Goal: Check status: Check status

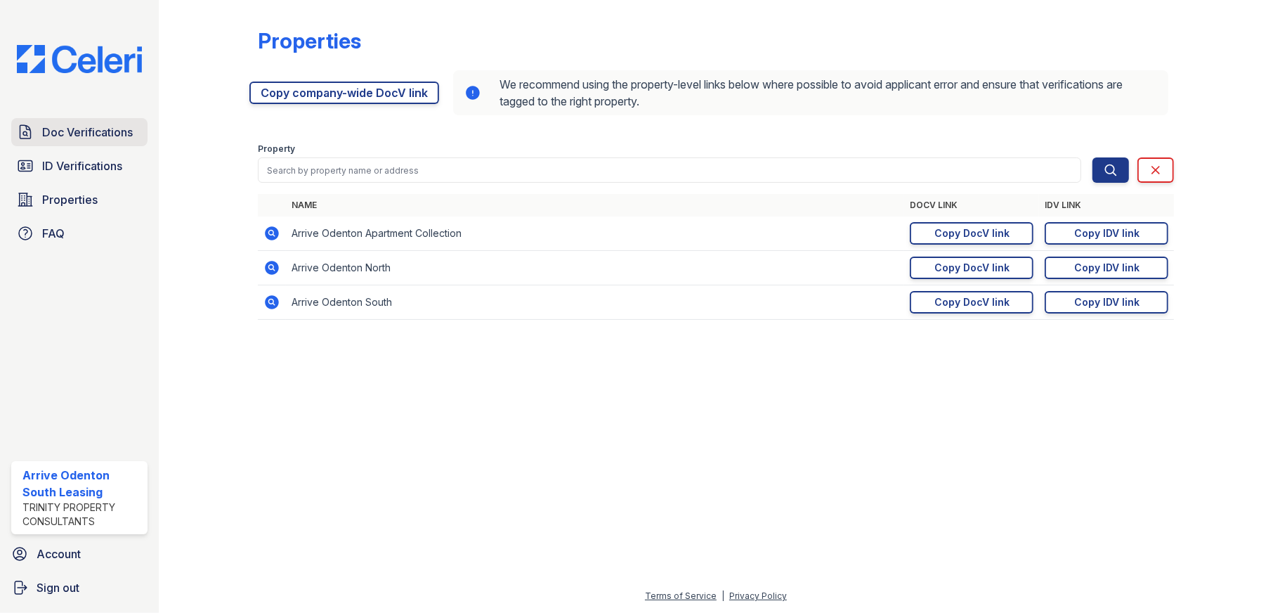
click at [100, 136] on span "Doc Verifications" at bounding box center [87, 132] width 91 height 17
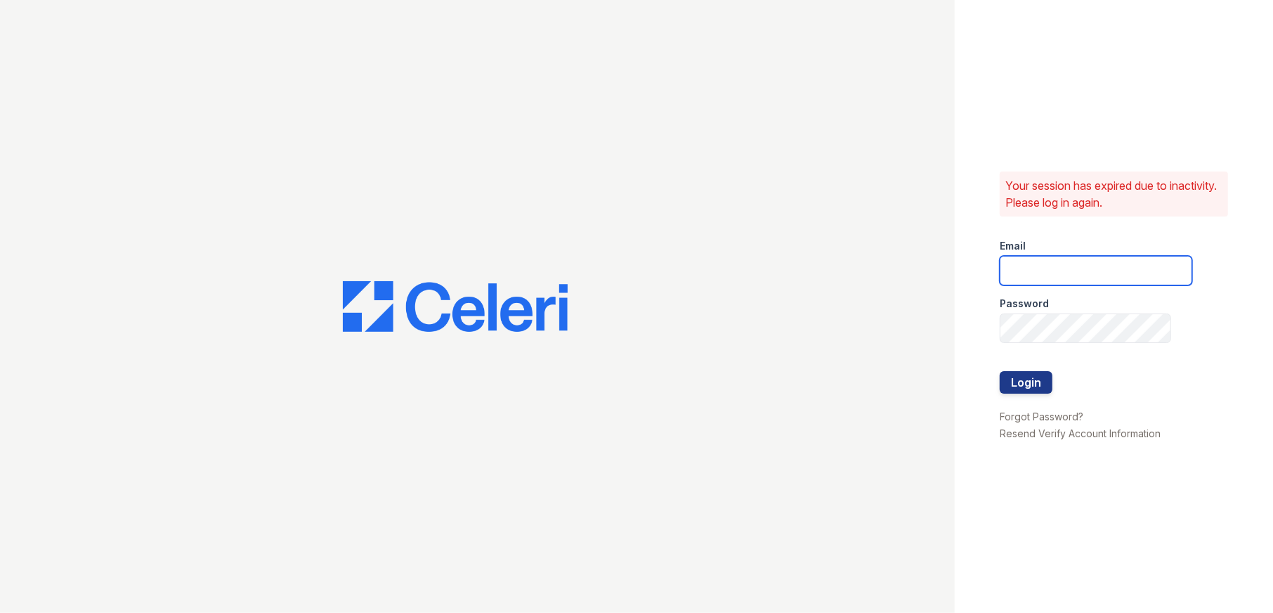
type input "arriveodentonsouth@trinity-pm.com"
click at [1033, 382] on button "Login" at bounding box center [1026, 382] width 53 height 22
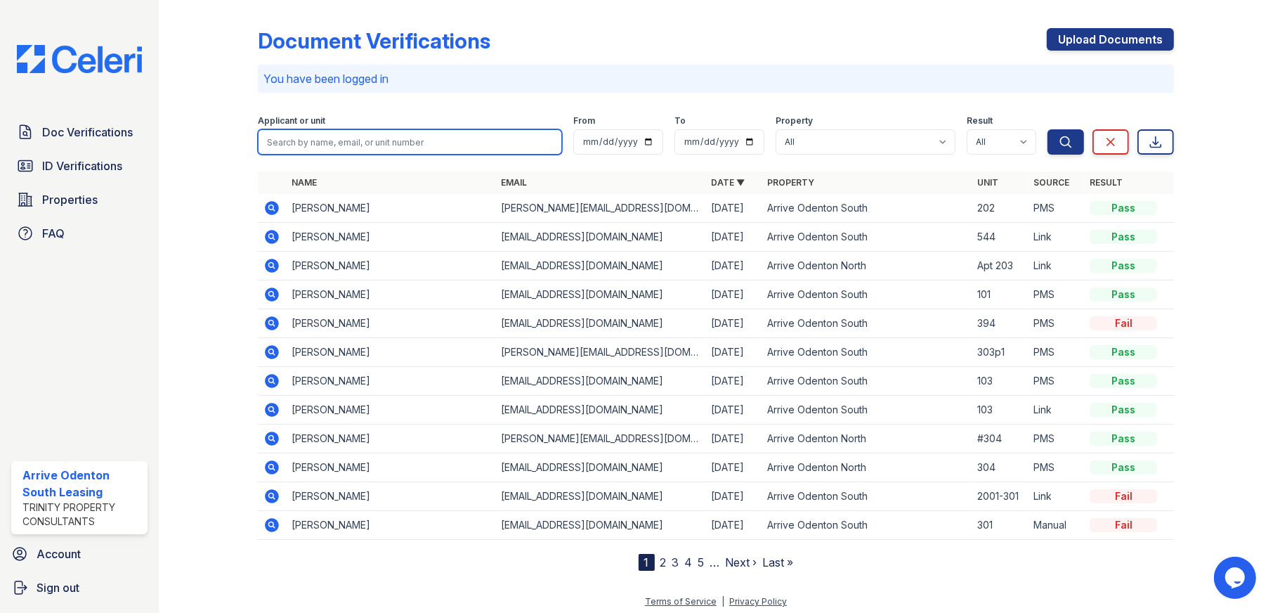
click at [317, 141] on input "search" at bounding box center [410, 141] width 305 height 25
type input "[PERSON_NAME]"
click at [1048, 129] on button "Search" at bounding box center [1066, 141] width 37 height 25
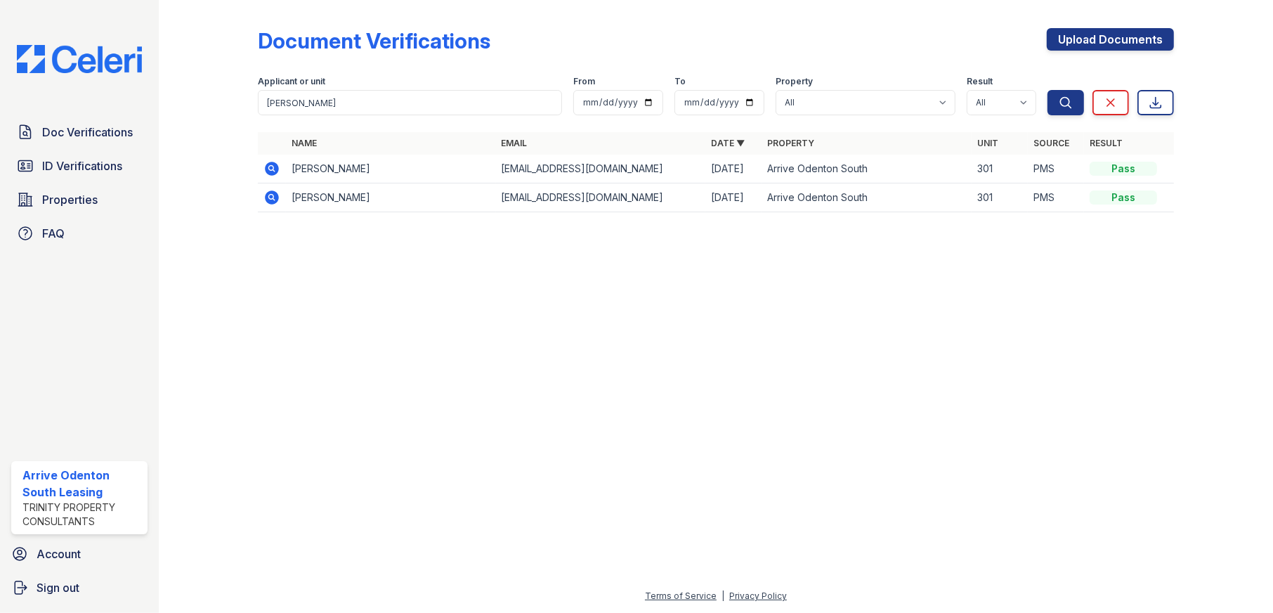
click at [271, 171] on icon at bounding box center [272, 169] width 14 height 14
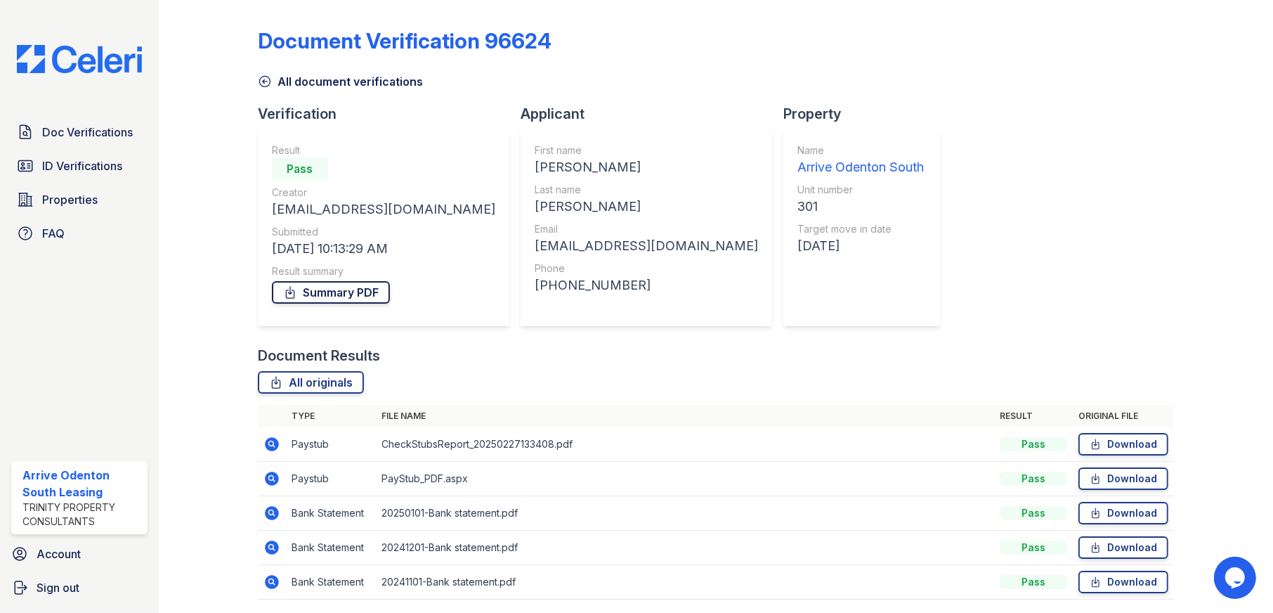
click at [327, 297] on link "Summary PDF" at bounding box center [331, 292] width 118 height 22
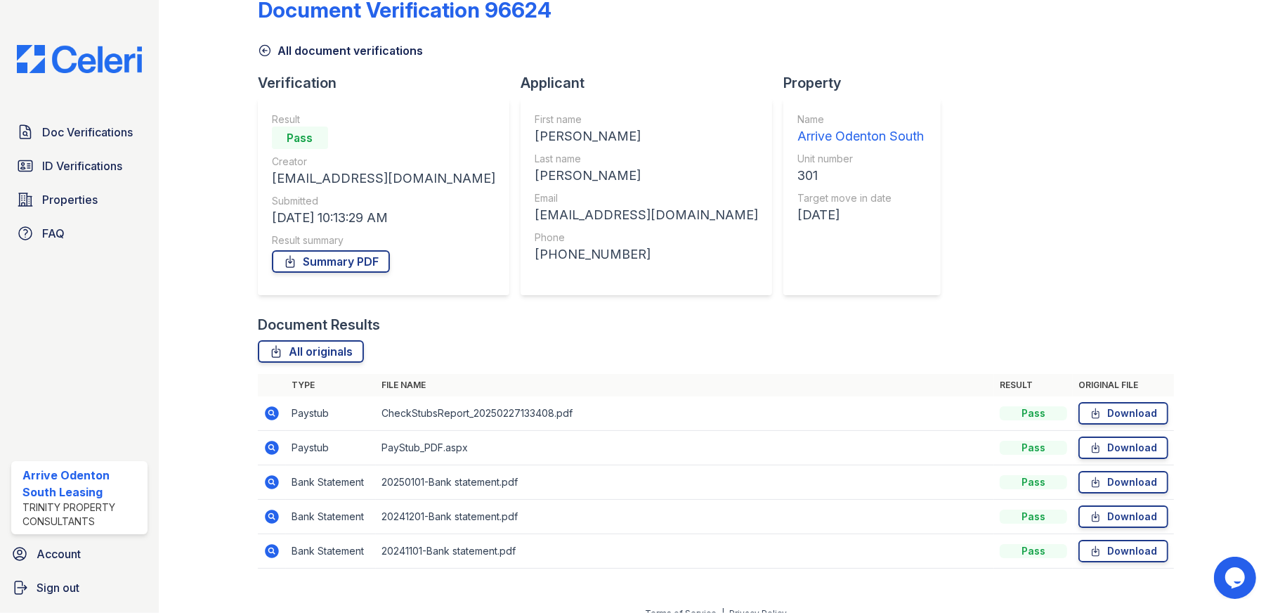
scroll to position [48, 0]
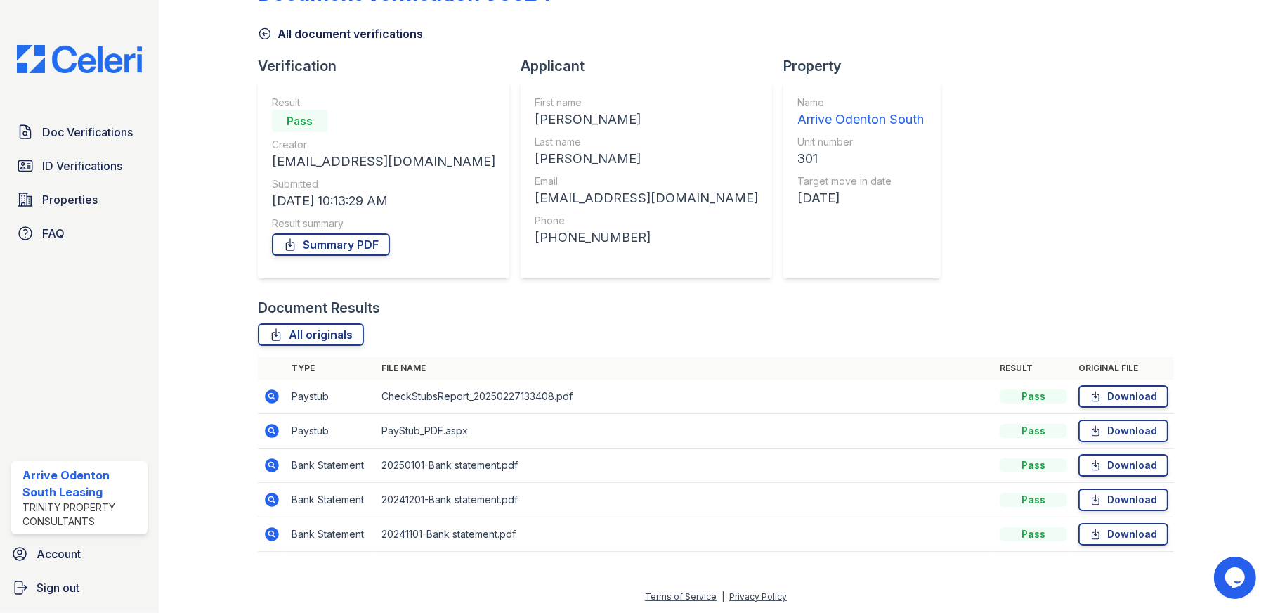
click at [269, 396] on icon at bounding box center [272, 396] width 17 height 17
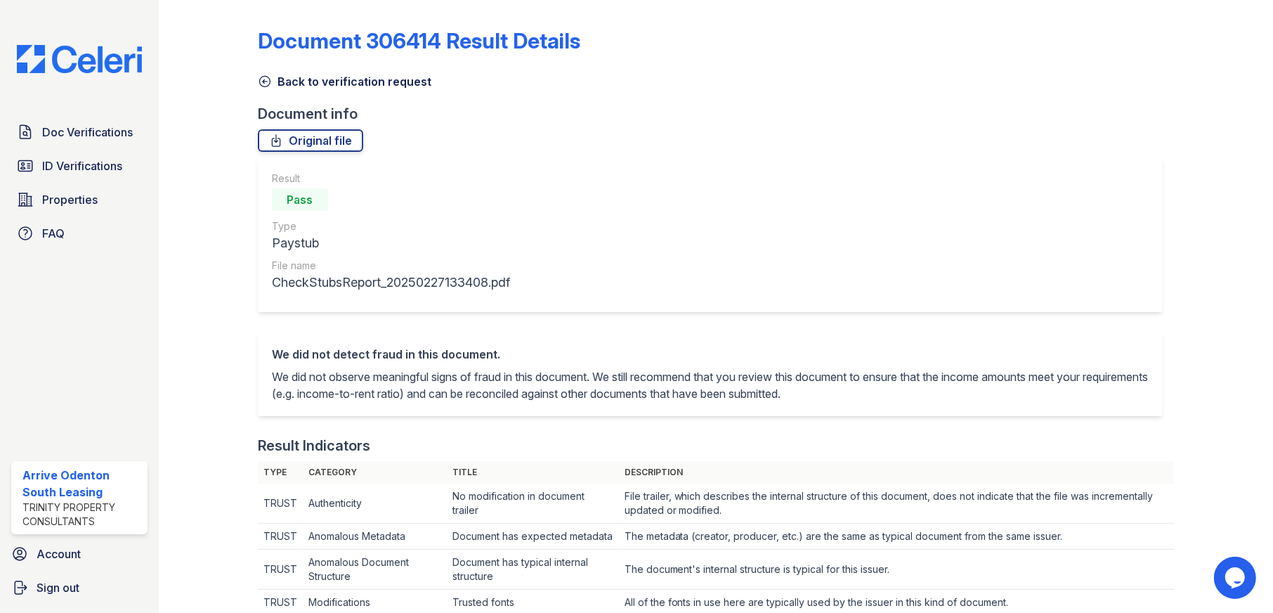
click at [262, 80] on icon at bounding box center [264, 82] width 11 height 11
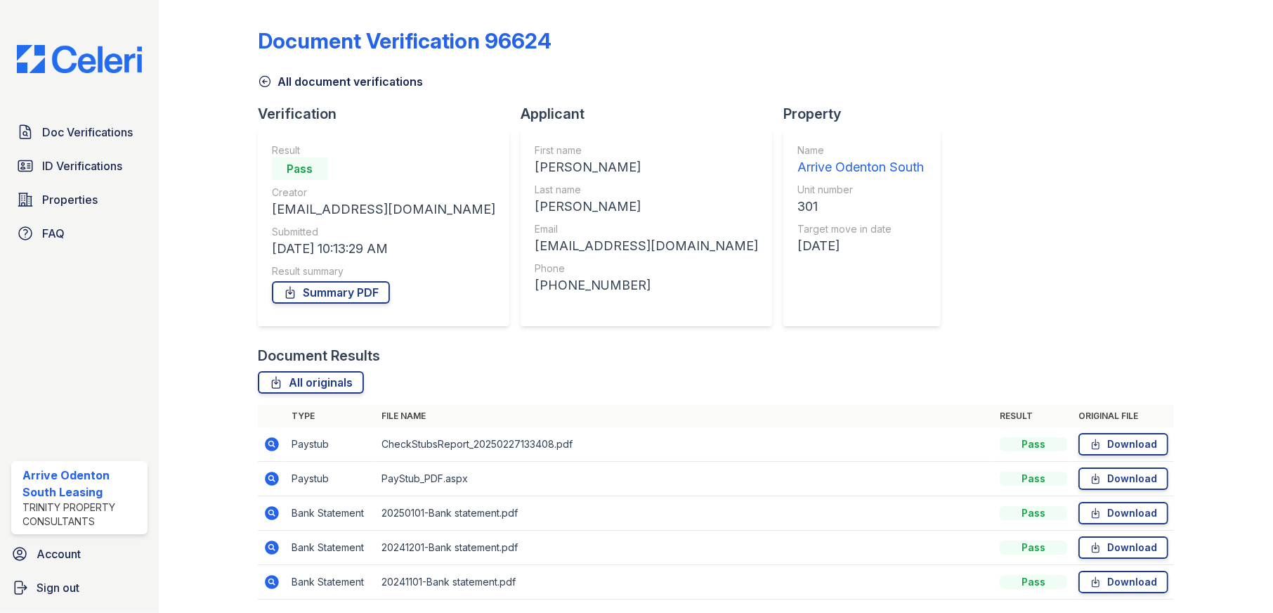
click at [269, 476] on icon at bounding box center [271, 478] width 4 height 4
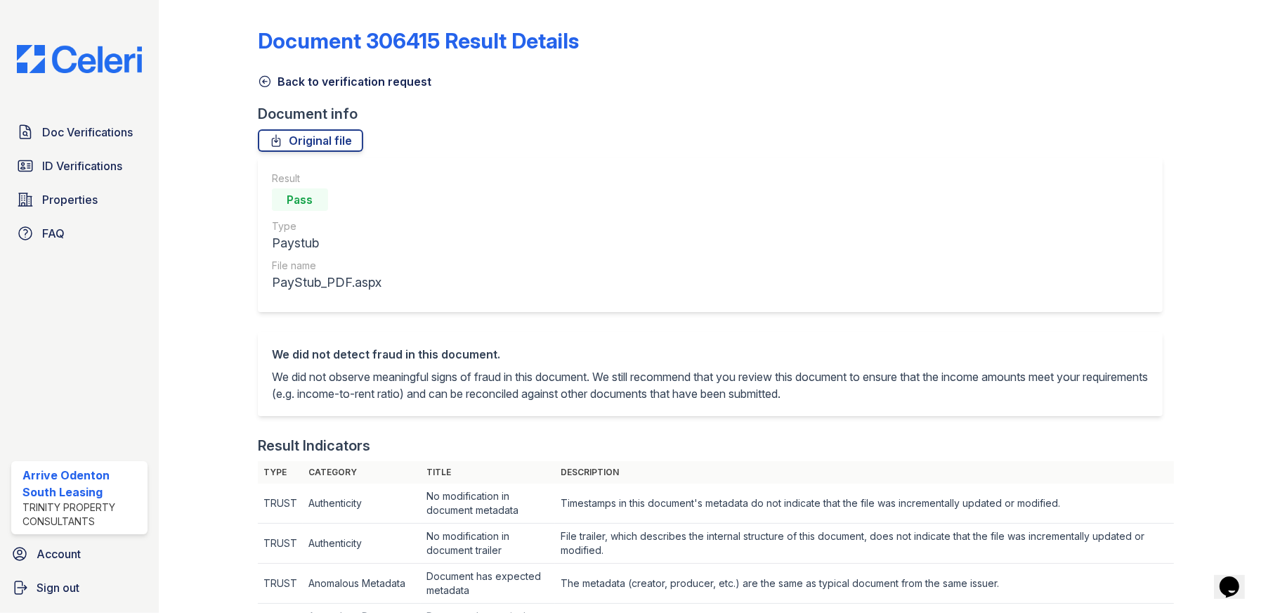
click at [263, 81] on icon at bounding box center [264, 82] width 11 height 11
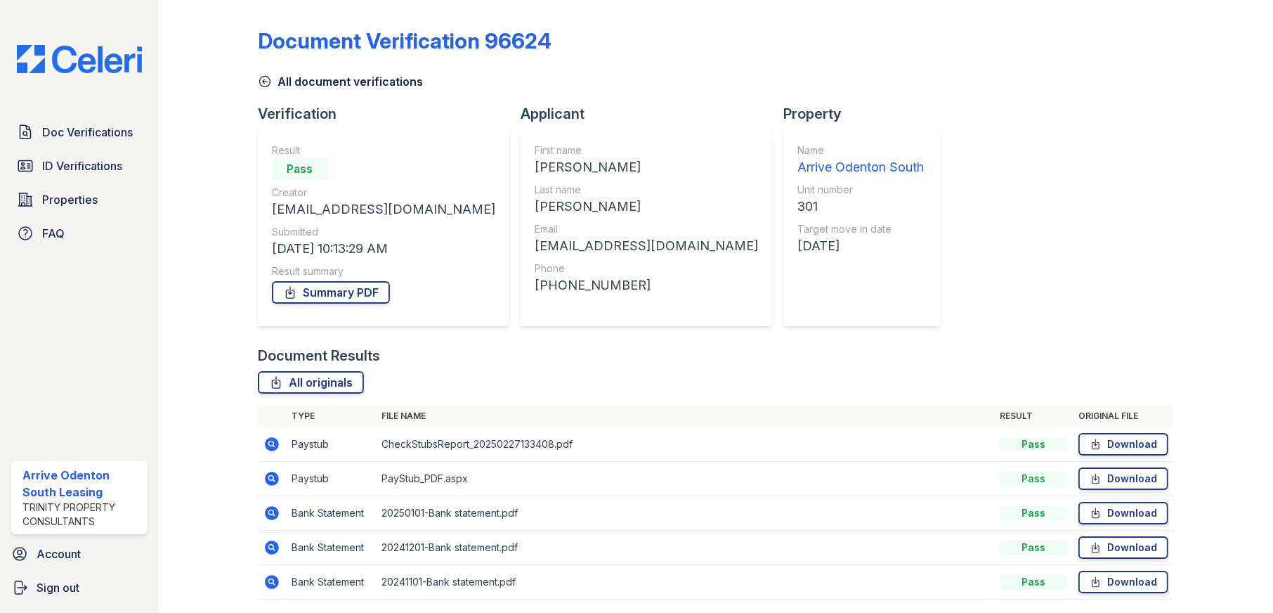
scroll to position [48, 0]
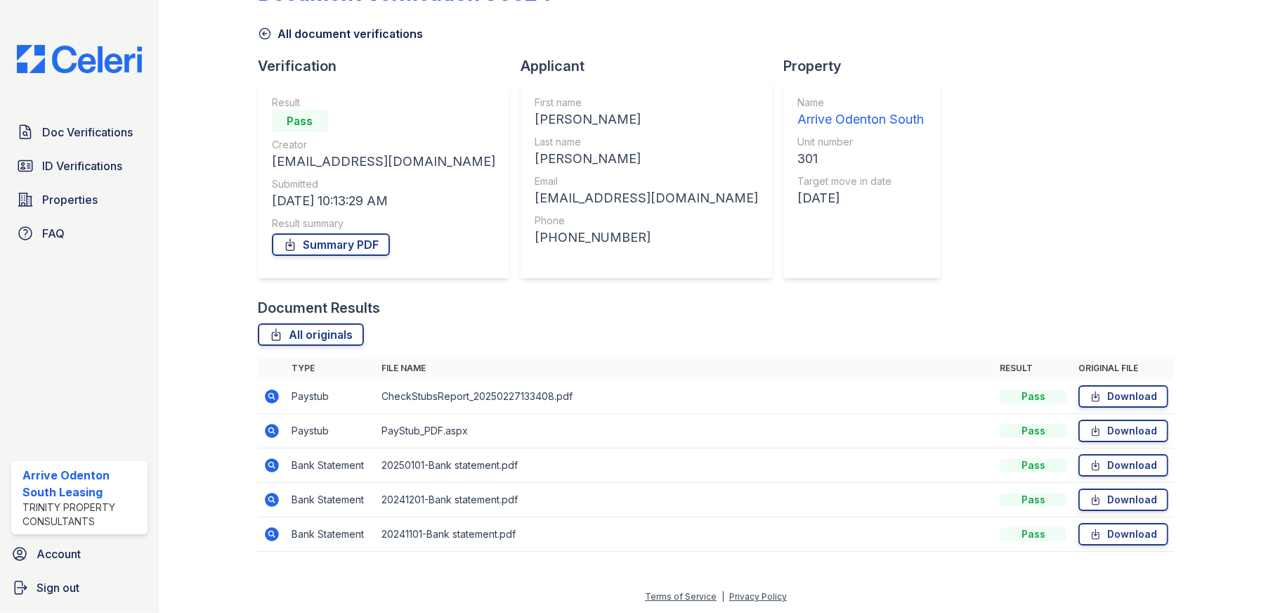
click at [271, 466] on icon at bounding box center [272, 465] width 14 height 14
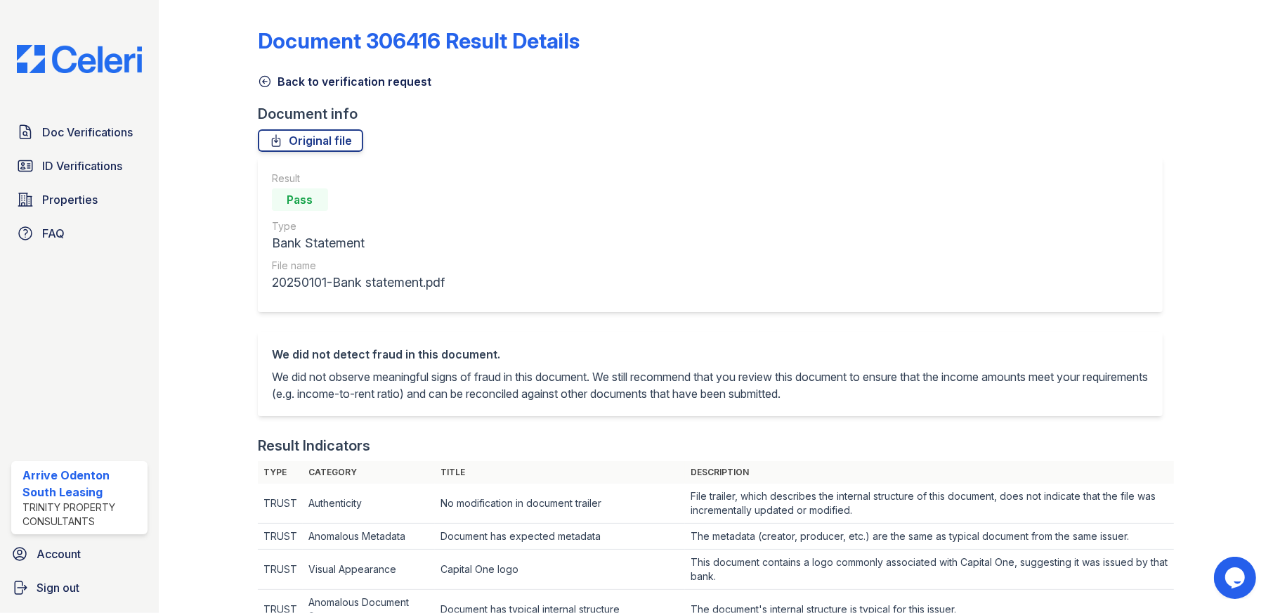
click at [264, 80] on icon at bounding box center [265, 81] width 14 height 14
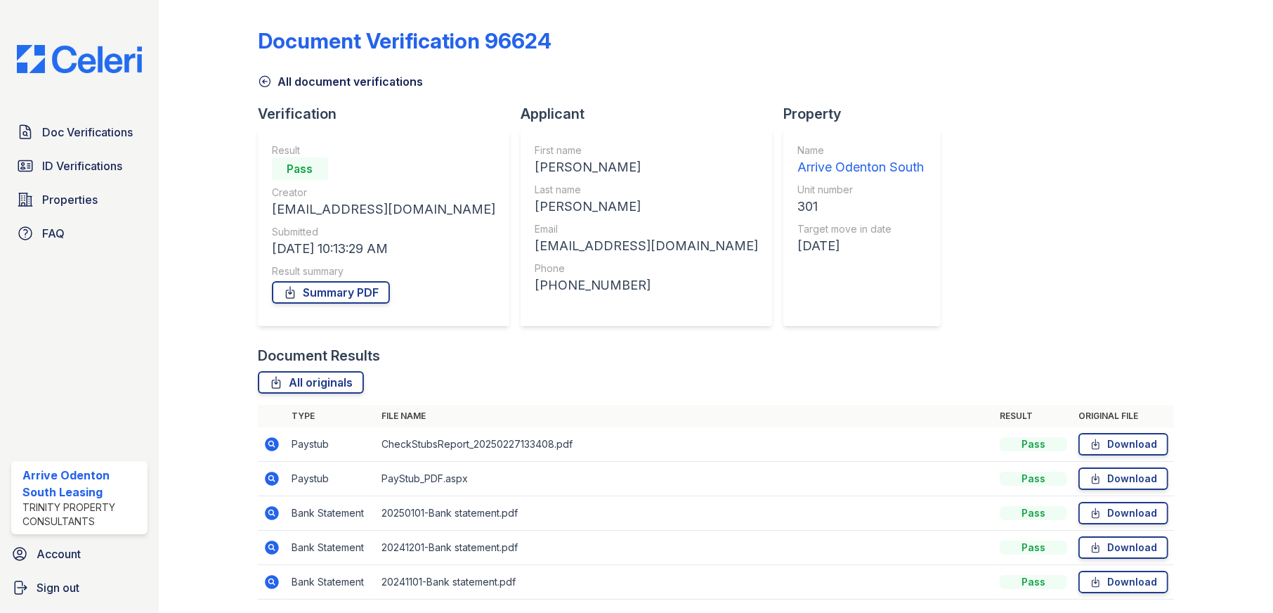
click at [269, 549] on icon at bounding box center [272, 547] width 14 height 14
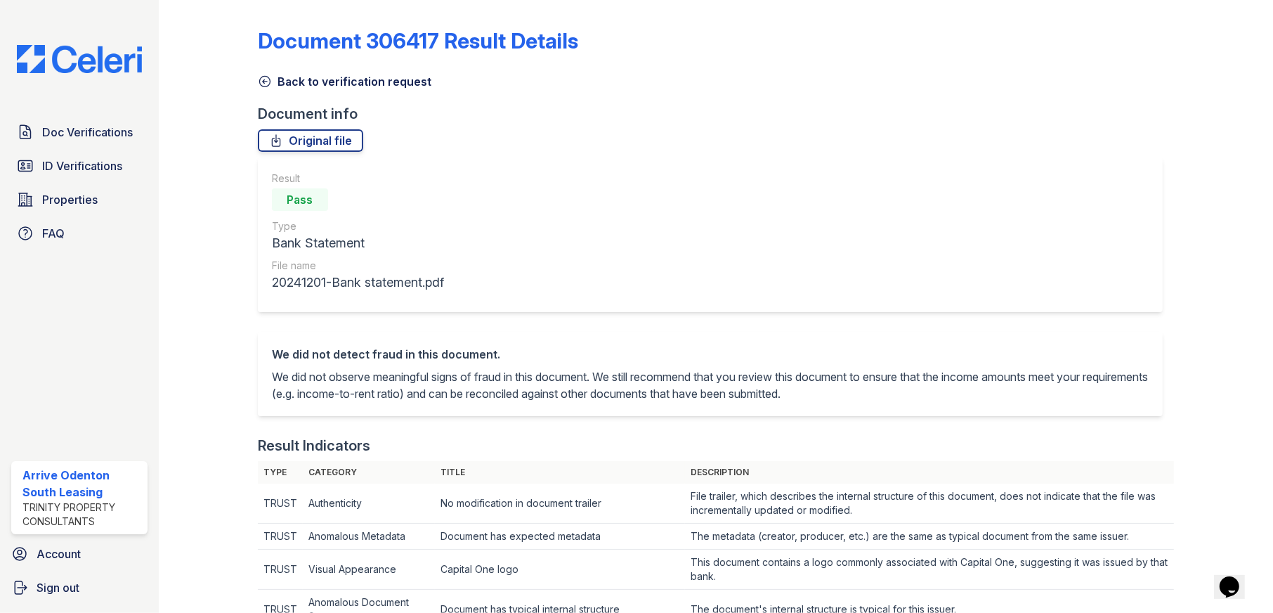
click at [265, 79] on icon at bounding box center [265, 81] width 14 height 14
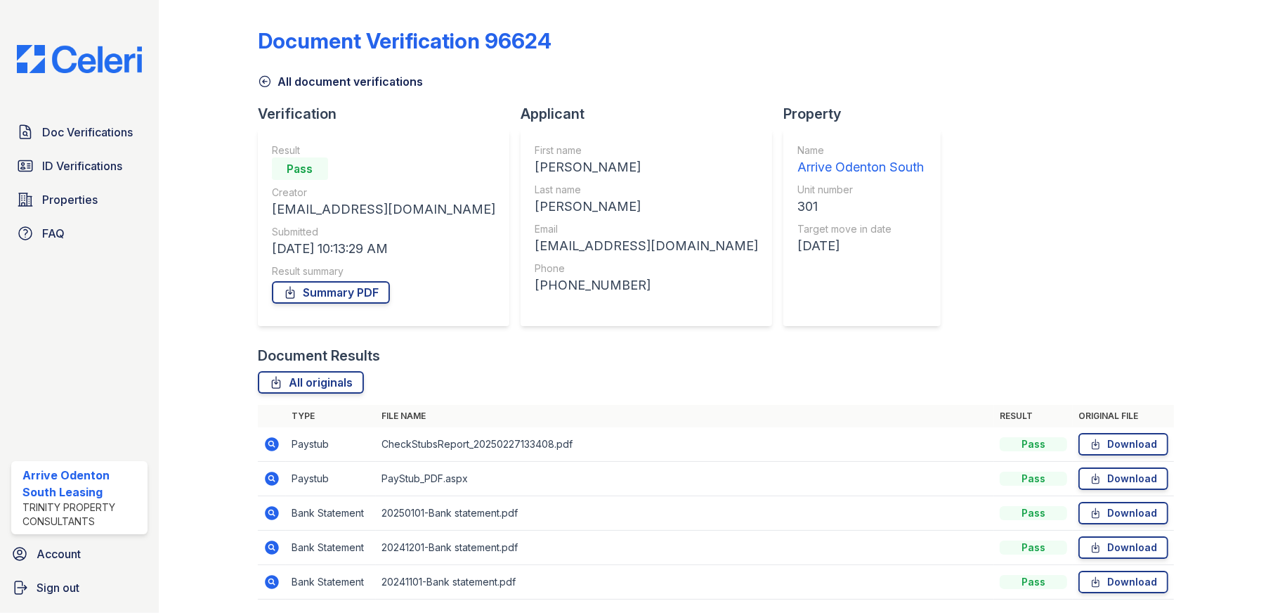
click at [273, 582] on icon at bounding box center [272, 582] width 14 height 14
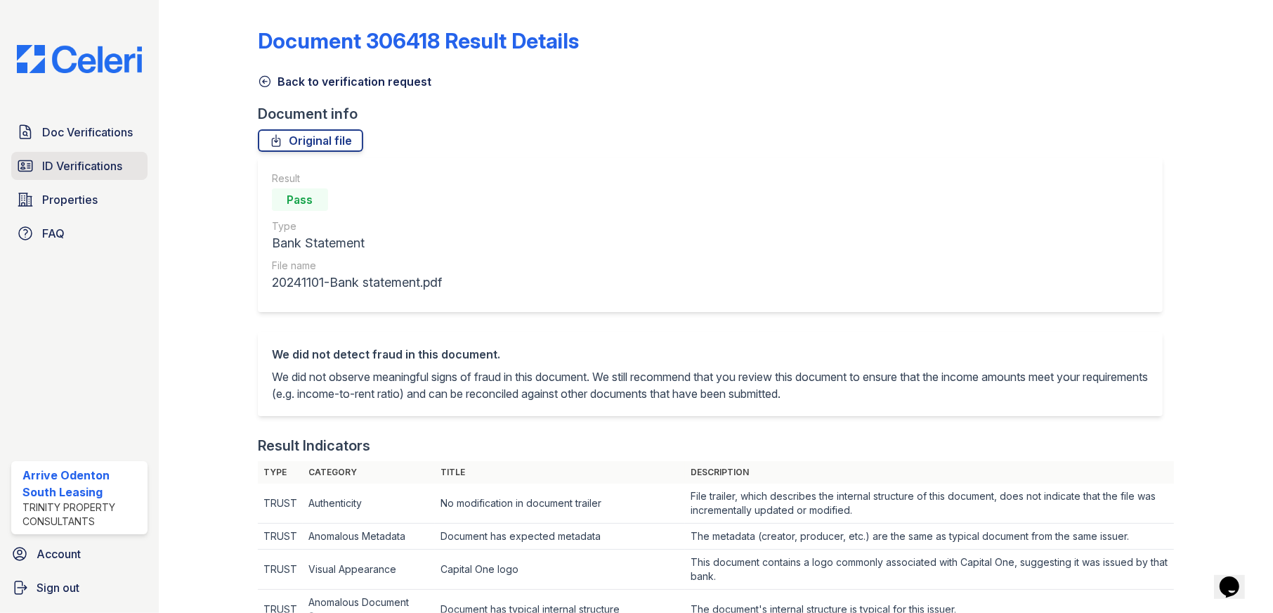
click at [88, 164] on span "ID Verifications" at bounding box center [82, 165] width 80 height 17
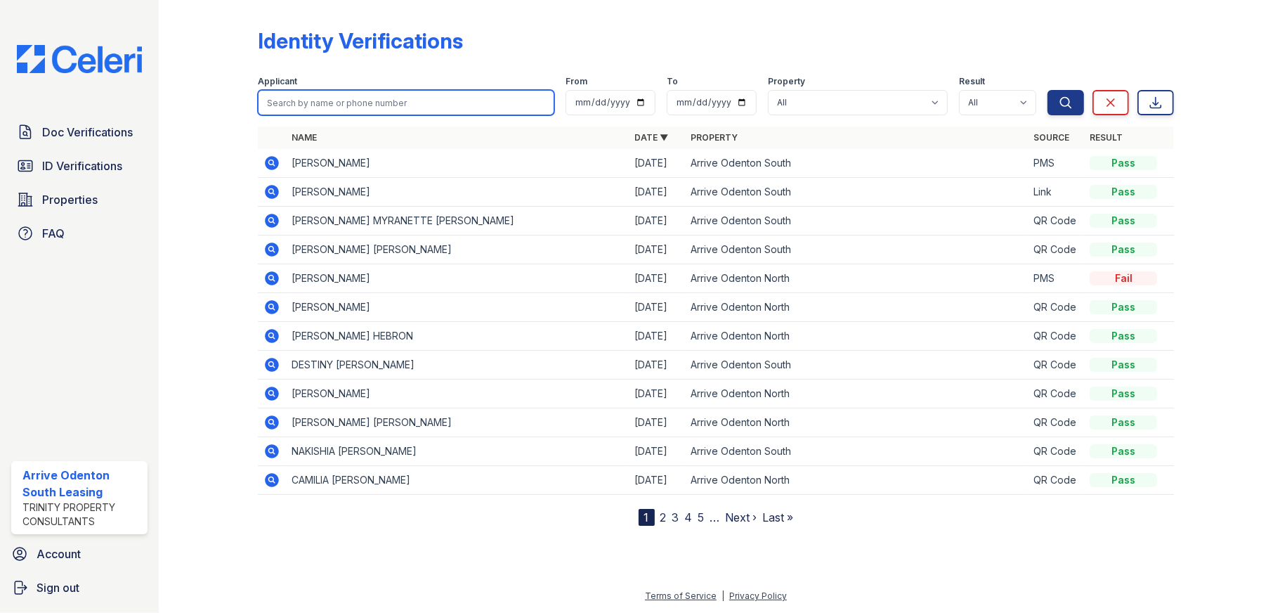
click at [340, 103] on input "search" at bounding box center [406, 102] width 297 height 25
type input "[PERSON_NAME]"
click at [1048, 90] on button "Search" at bounding box center [1066, 102] width 37 height 25
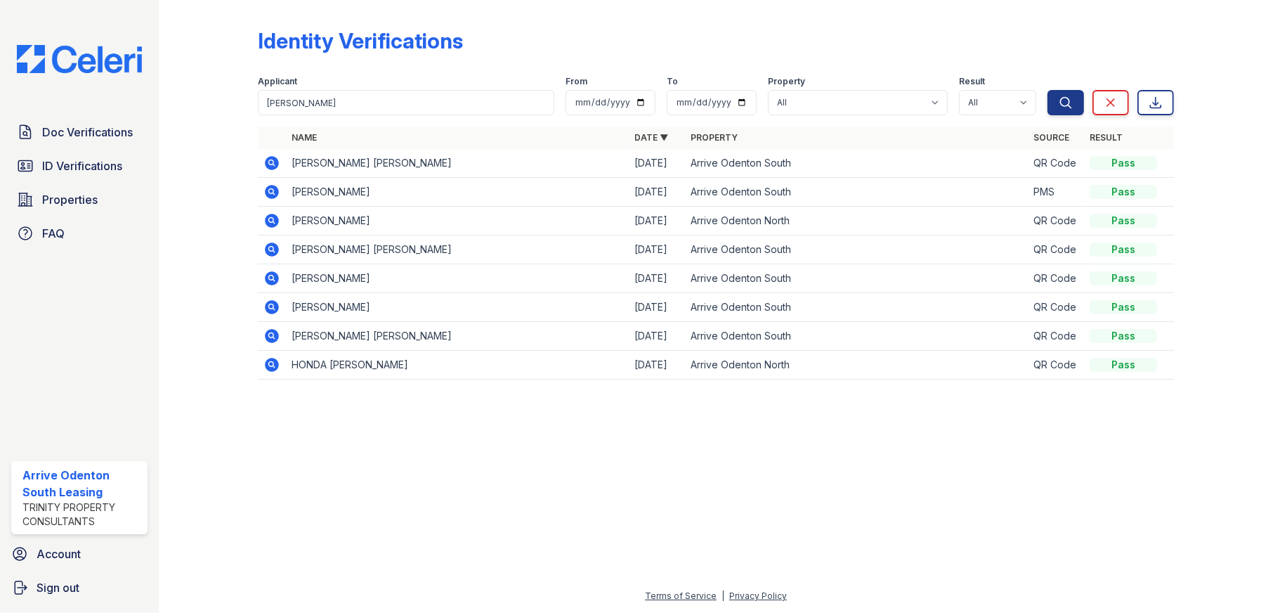
click at [271, 191] on icon at bounding box center [271, 191] width 4 height 4
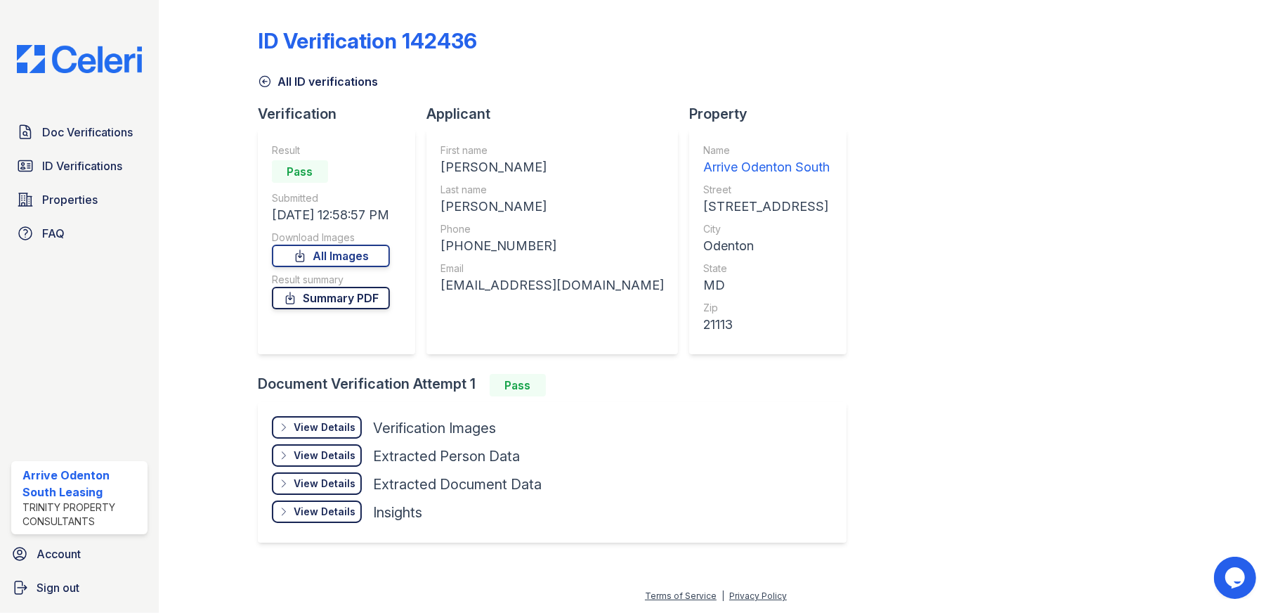
click at [334, 299] on link "Summary PDF" at bounding box center [331, 298] width 118 height 22
click at [325, 431] on div "View Details" at bounding box center [325, 427] width 62 height 14
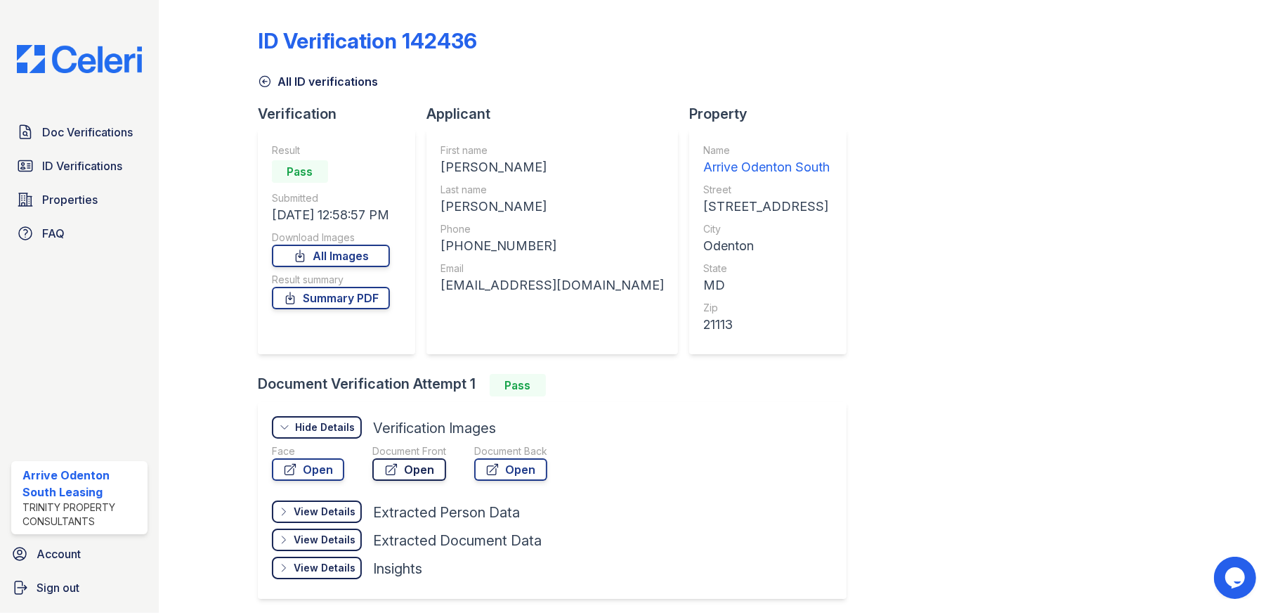
click at [422, 469] on link "Open" at bounding box center [409, 469] width 74 height 22
click at [505, 468] on link "Open" at bounding box center [510, 469] width 73 height 22
click at [75, 202] on span "Properties" at bounding box center [70, 199] width 56 height 17
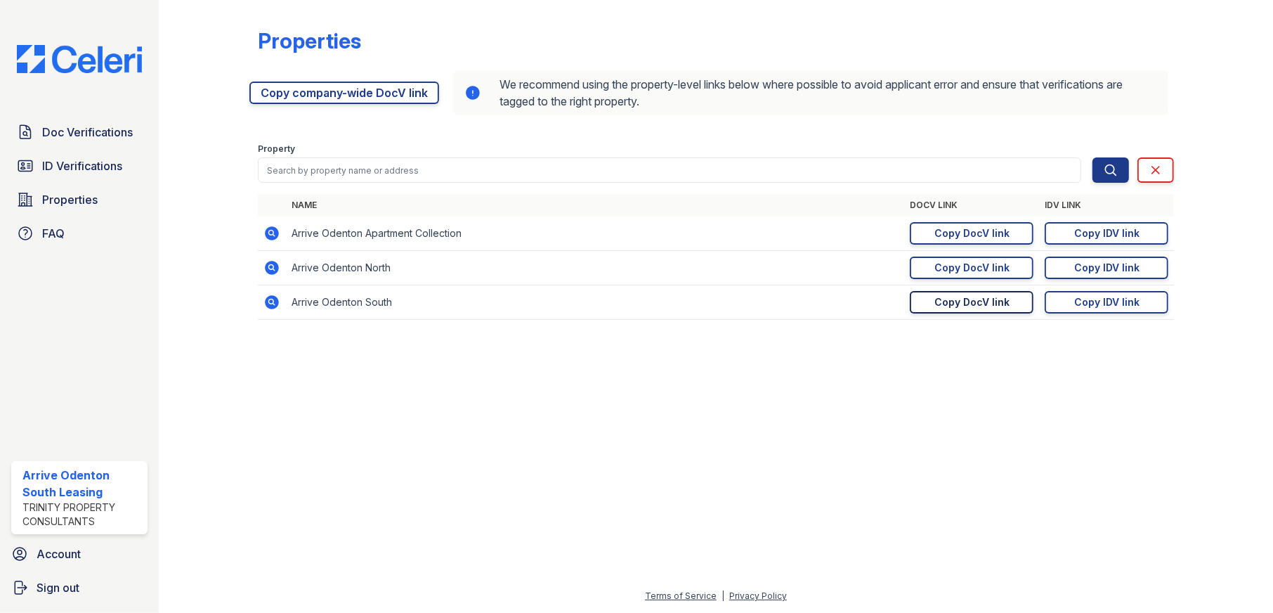
click at [984, 299] on div "Copy DocV link" at bounding box center [972, 302] width 75 height 14
